Goal: Information Seeking & Learning: Learn about a topic

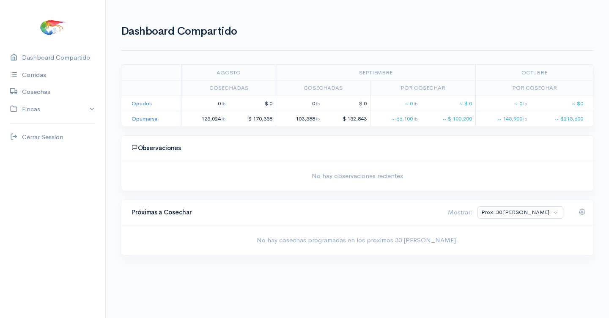
click at [59, 121] on div "Dashboard Compartido Corridas Cosechas Fincas Opudos Opumarsa Cerrar Session" at bounding box center [52, 181] width 105 height 264
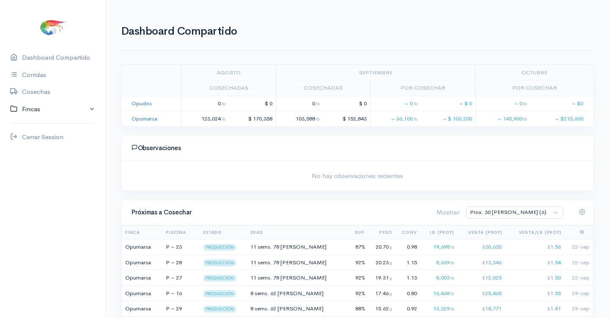
click at [25, 109] on link "Fincas" at bounding box center [52, 109] width 105 height 17
click at [36, 140] on div "Opumarsa" at bounding box center [37, 142] width 30 height 10
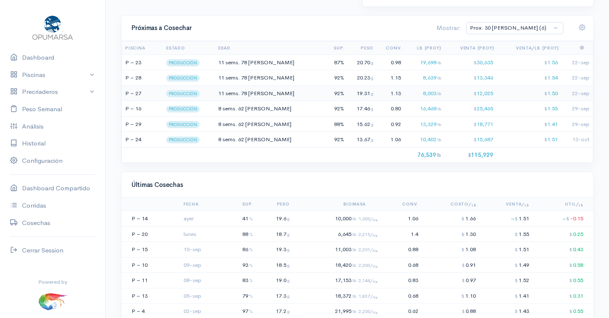
scroll to position [640, 0]
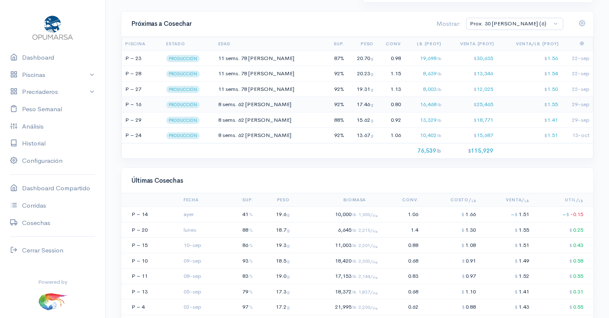
click at [256, 101] on span "62 [PERSON_NAME]" at bounding box center [264, 104] width 53 height 7
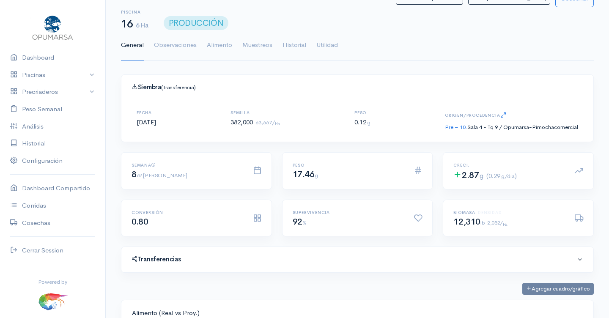
scroll to position [127, 259]
click at [329, 41] on link "Utilidad" at bounding box center [327, 45] width 22 height 30
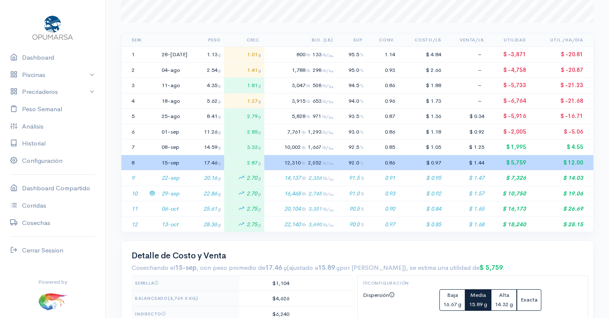
scroll to position [161, 0]
click at [326, 185] on td "16,468 lb 2,745 lb/ Ha" at bounding box center [300, 193] width 72 height 16
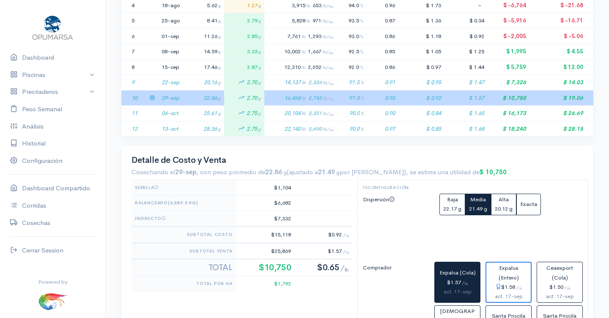
scroll to position [213, 0]
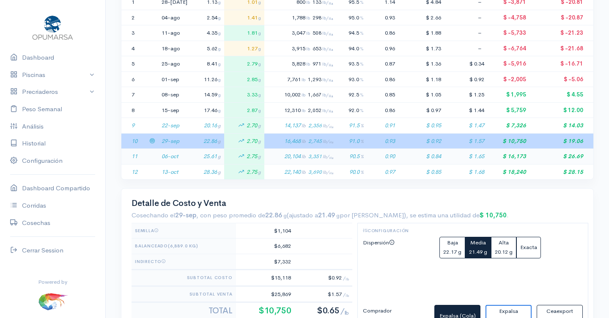
click at [320, 150] on td "20,104 lb 3,351 lb/ Ha" at bounding box center [300, 157] width 72 height 16
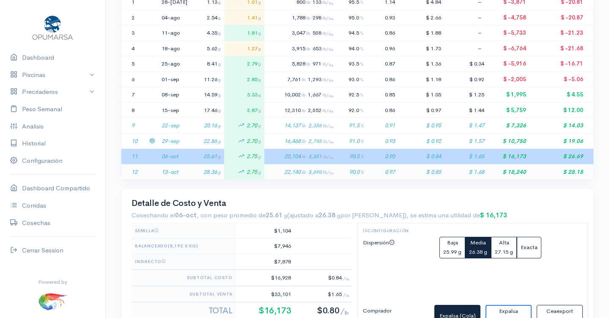
scroll to position [214, 0]
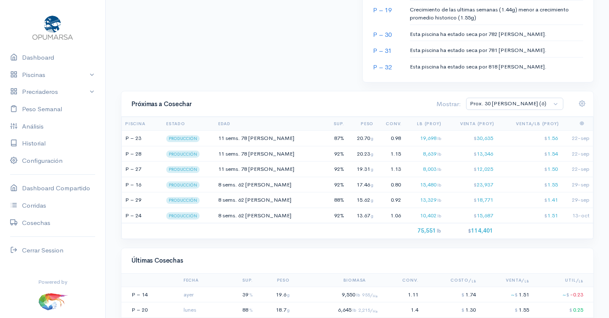
scroll to position [576, 0]
click at [237, 196] on span "8 sems." at bounding box center [227, 199] width 19 height 7
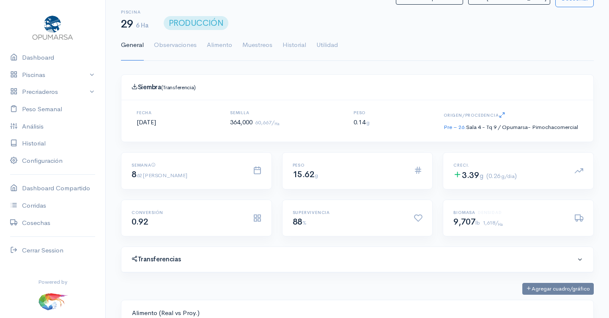
scroll to position [127, 259]
click at [329, 43] on link "Utilidad" at bounding box center [327, 45] width 22 height 30
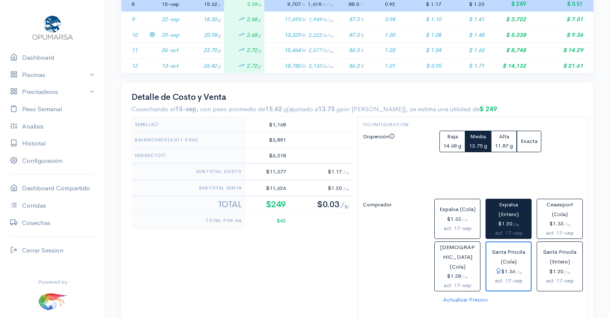
scroll to position [320, 0]
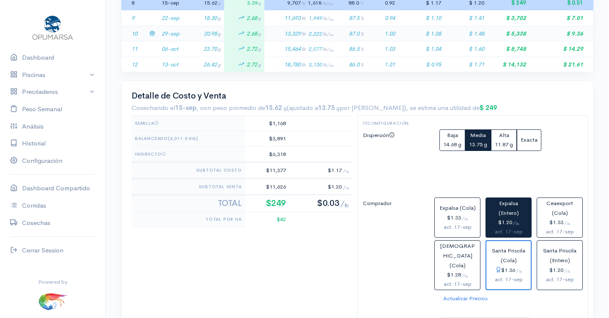
click at [305, 26] on td "13,329 lb 2,222 lb/ Ha" at bounding box center [300, 34] width 72 height 16
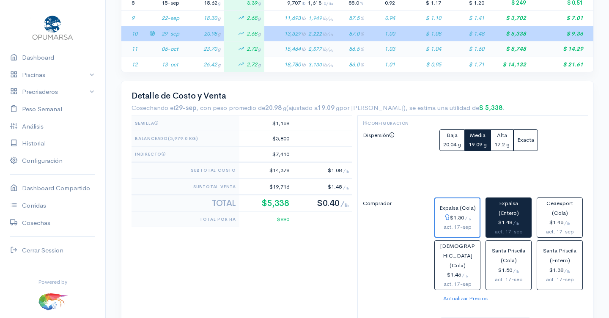
click at [314, 42] on td "15,464 lb 2,577 lb/ Ha" at bounding box center [300, 49] width 72 height 16
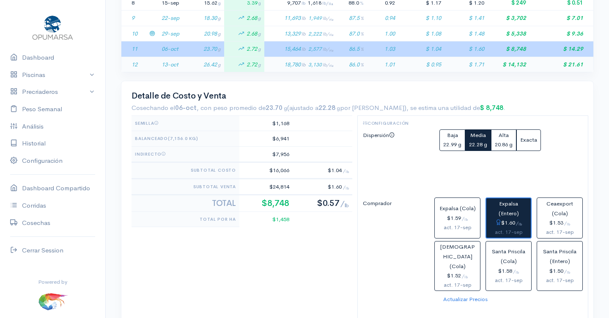
click at [316, 57] on td "18,780 lb 3,130 lb/ Ha" at bounding box center [300, 64] width 72 height 15
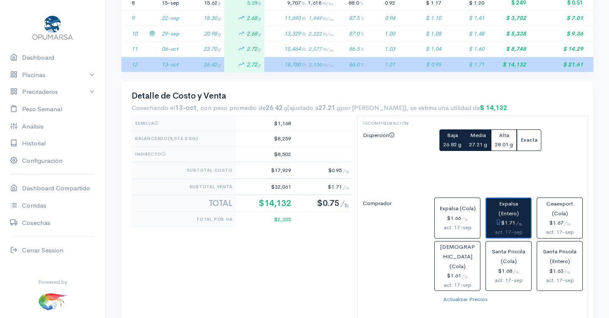
click at [452, 137] on button "Baja 26.82 g" at bounding box center [452, 140] width 26 height 22
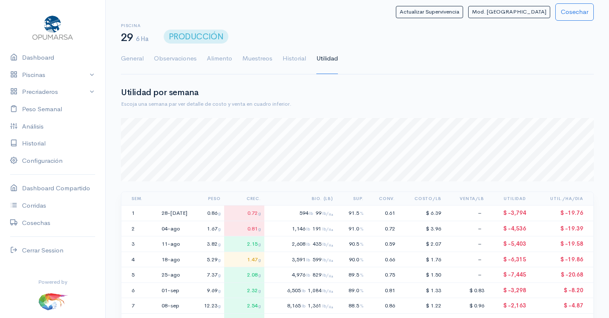
scroll to position [0, 0]
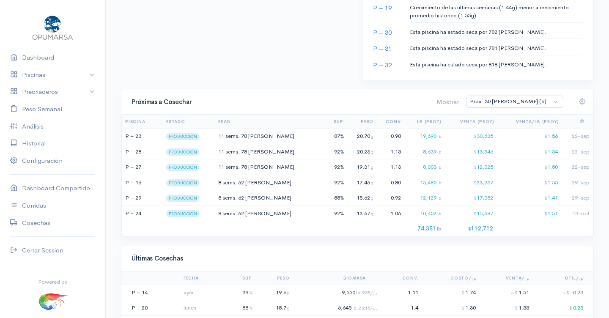
scroll to position [578, 0]
click at [285, 206] on td "8 sems. 62 [PERSON_NAME]" at bounding box center [272, 213] width 110 height 16
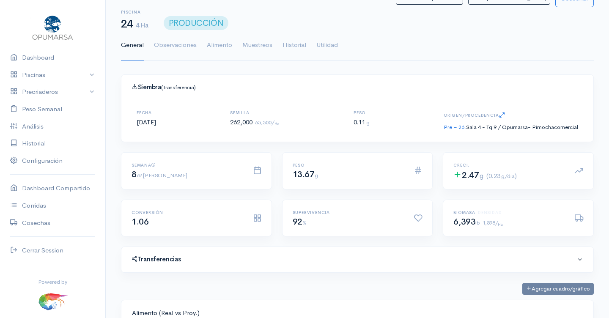
scroll to position [127, 259]
click at [328, 43] on link "Utilidad" at bounding box center [327, 45] width 22 height 30
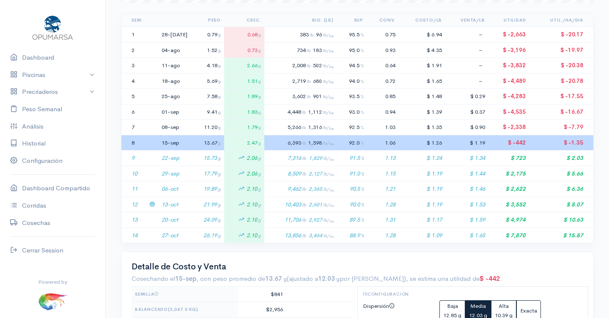
scroll to position [181, 0]
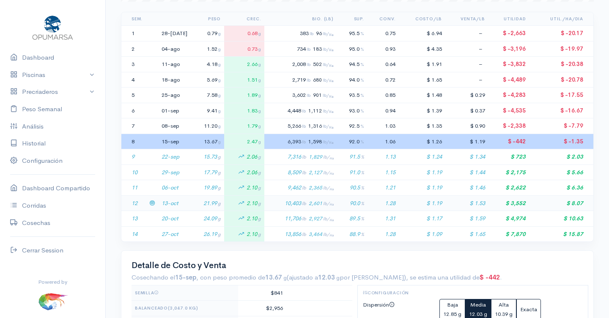
click at [334, 201] on span "lb/ Ha" at bounding box center [328, 203] width 11 height 5
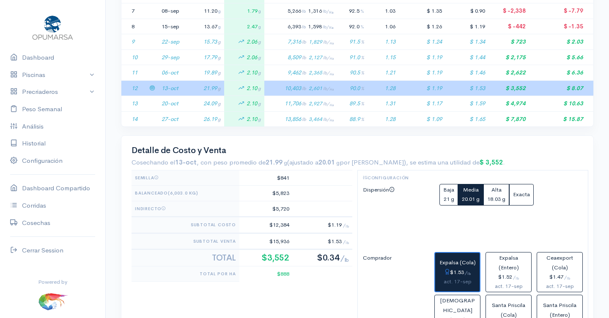
scroll to position [297, 0]
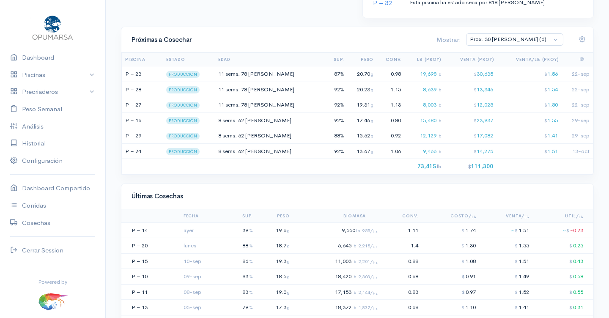
scroll to position [641, 0]
click at [237, 131] on span "8 sems." at bounding box center [227, 134] width 19 height 7
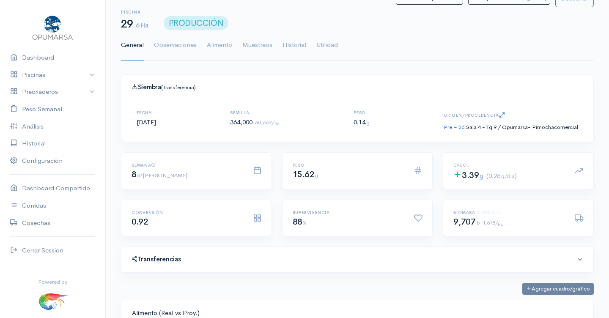
scroll to position [127, 259]
click at [325, 41] on link "Utilidad" at bounding box center [327, 45] width 22 height 30
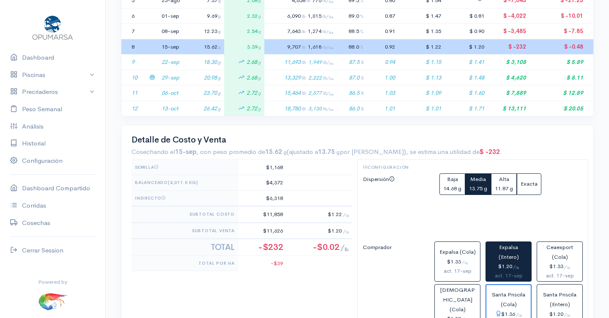
scroll to position [277, 0]
click at [276, 71] on td "13,329 lb 2,222 lb/ Ha" at bounding box center [300, 77] width 72 height 16
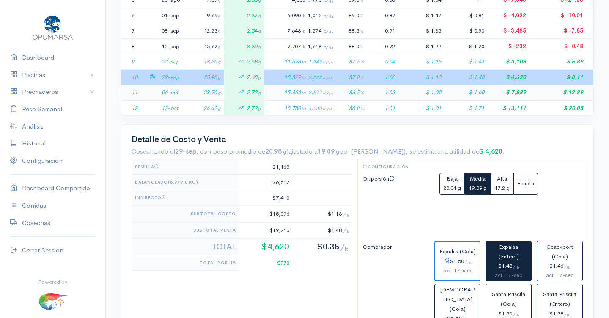
click at [278, 87] on td "15,464 lb 2,577 lb/ Ha" at bounding box center [300, 93] width 72 height 16
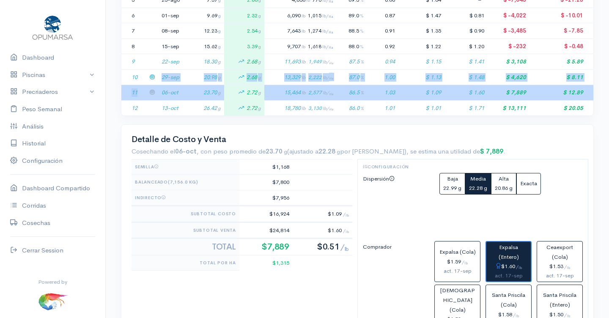
drag, startPoint x: 151, startPoint y: 72, endPoint x: 155, endPoint y: 86, distance: 14.5
click at [155, 86] on tbody "1 28-[DATE] 0.86 g 0.72 g 556 lb 93 lb/ Ha 91.5 % 0.67 $ 6.86 – $ -3,811 $ -19.…" at bounding box center [357, 23] width 472 height 185
click at [154, 85] on td at bounding box center [152, 93] width 12 height 16
drag, startPoint x: 153, startPoint y: 71, endPoint x: 153, endPoint y: 88, distance: 17.3
click at [153, 88] on tbody "1 28-[DATE] 0.86 g 0.72 g 556 lb 93 lb/ Ha 91.5 % 0.67 $ 6.86 – $ -3,811 $ -19.…" at bounding box center [357, 23] width 472 height 185
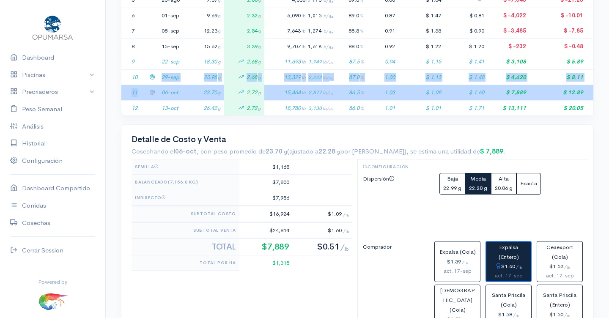
click at [153, 88] on td at bounding box center [152, 93] width 12 height 16
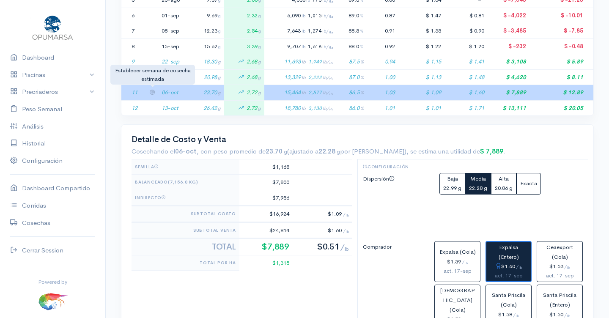
click at [153, 89] on icon at bounding box center [151, 91] width 5 height 5
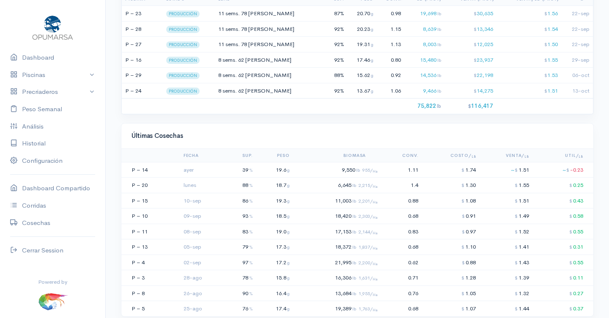
scroll to position [701, 0]
click at [283, 85] on td "8 sems. 62 [PERSON_NAME]" at bounding box center [272, 90] width 110 height 16
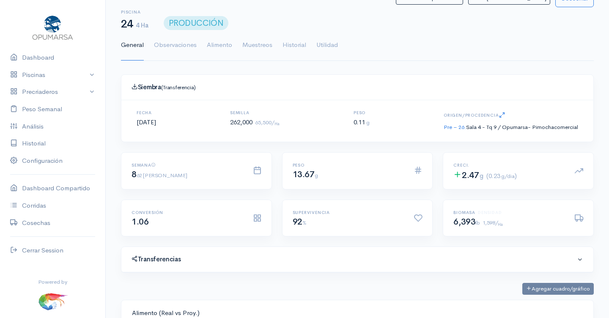
scroll to position [127, 259]
click at [326, 41] on link "Utilidad" at bounding box center [327, 45] width 22 height 30
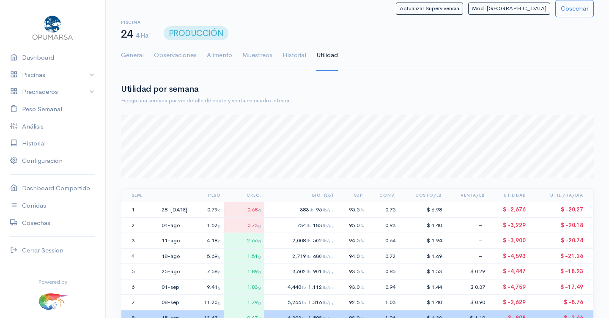
scroll to position [63, 473]
click at [326, 53] on link "Utilidad" at bounding box center [327, 55] width 22 height 30
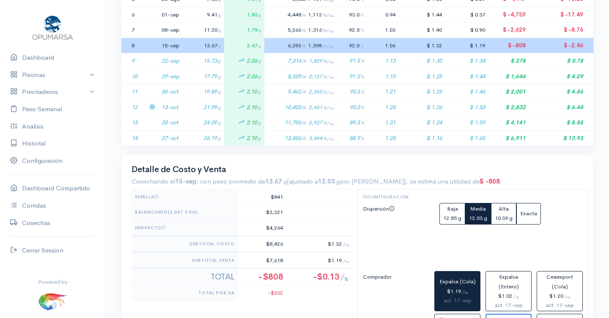
scroll to position [278, 0]
click at [292, 100] on td "10,403 lb 2,601 lb/ Ha" at bounding box center [300, 107] width 72 height 16
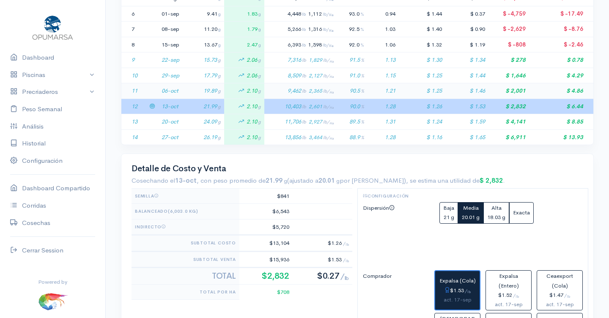
click at [291, 84] on td "9,462 lb 2,365 lb/ Ha" at bounding box center [300, 91] width 72 height 16
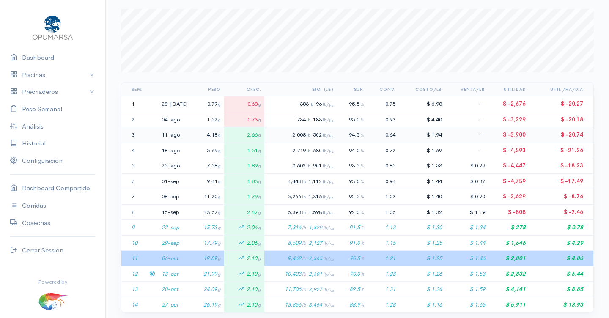
scroll to position [0, 0]
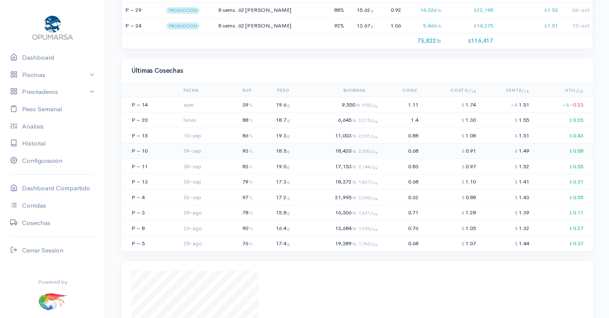
scroll to position [767, 0]
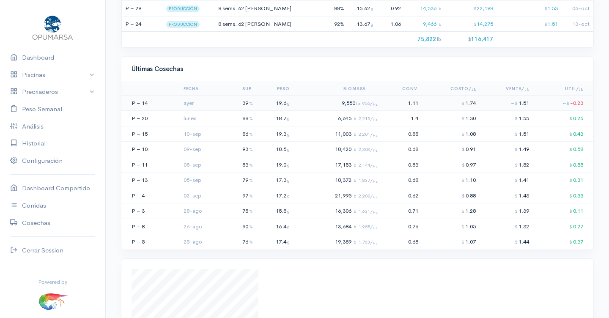
click at [361, 100] on span "lb 955/ Ha" at bounding box center [367, 103] width 22 height 6
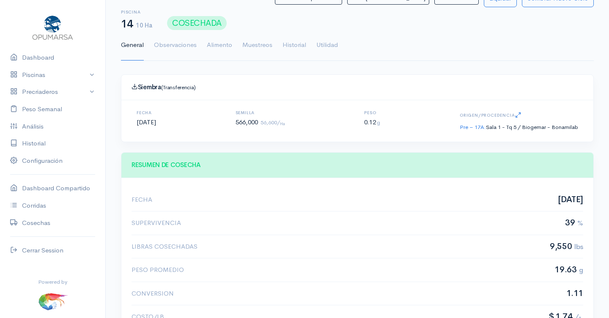
scroll to position [127, 259]
click at [329, 42] on link "Utilidad" at bounding box center [327, 45] width 22 height 30
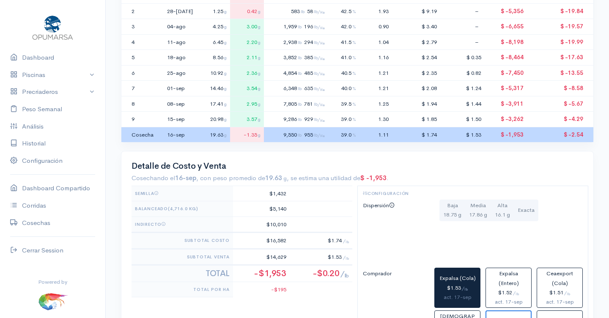
scroll to position [219, 0]
